Goal: Task Accomplishment & Management: Use online tool/utility

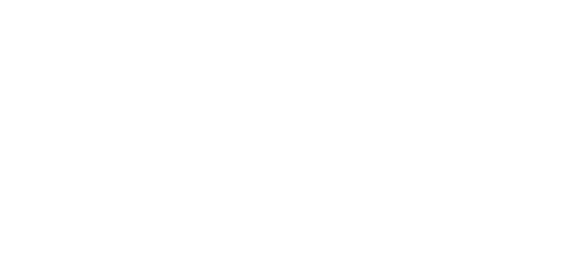
select select "Song"
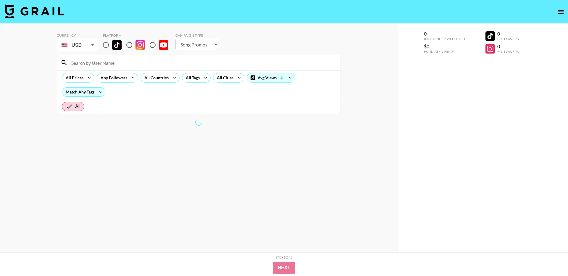
scroll to position [0, 0]
click at [114, 60] on input at bounding box center [202, 62] width 269 height 9
paste input "theboybratzdoll"
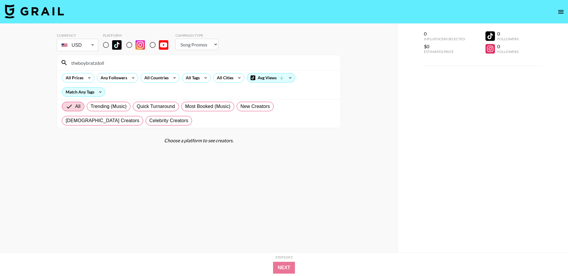
type input "theboybratzdoll"
click at [106, 46] on input "radio" at bounding box center [106, 45] width 12 height 12
radio input "true"
click at [94, 63] on input "theboybratzdoll" at bounding box center [202, 62] width 269 height 9
drag, startPoint x: 78, startPoint y: 64, endPoint x: 62, endPoint y: 64, distance: 15.7
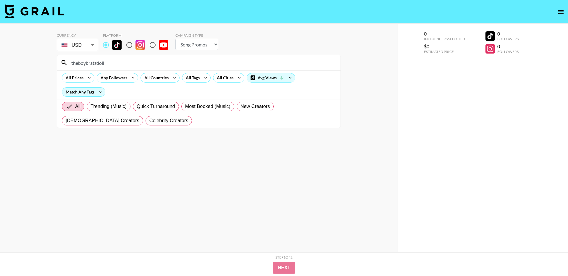
click at [62, 64] on div "theboybratzdoll" at bounding box center [199, 62] width 284 height 15
type input "boybratzdoll"
